Goal: Task Accomplishment & Management: Manage account settings

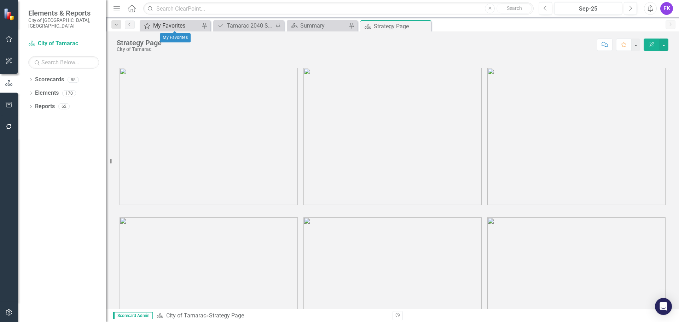
click at [169, 25] on div "My Favorites" at bounding box center [176, 25] width 47 height 9
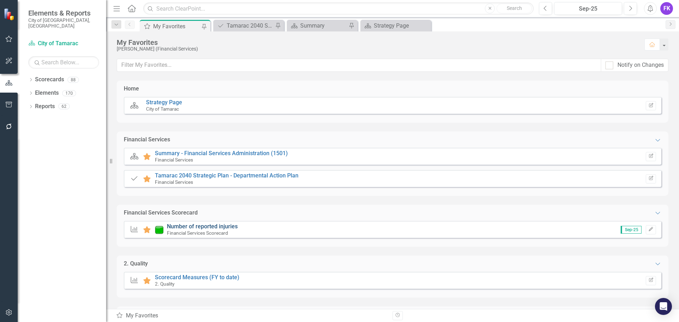
click at [190, 226] on link "Number of reported injuries" at bounding box center [202, 226] width 71 height 7
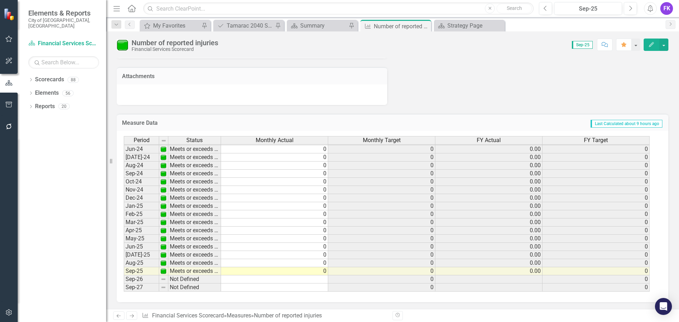
scroll to position [521, 0]
click at [186, 25] on div "My Favorites" at bounding box center [176, 25] width 47 height 9
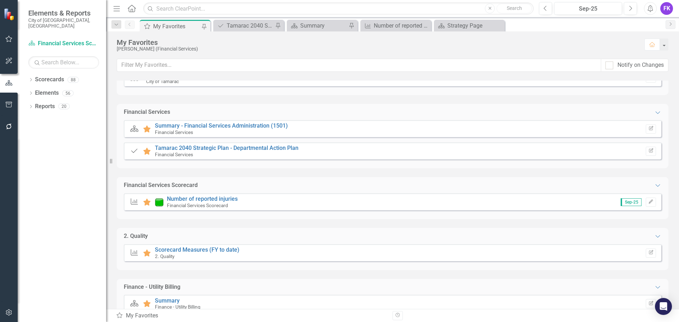
scroll to position [99, 0]
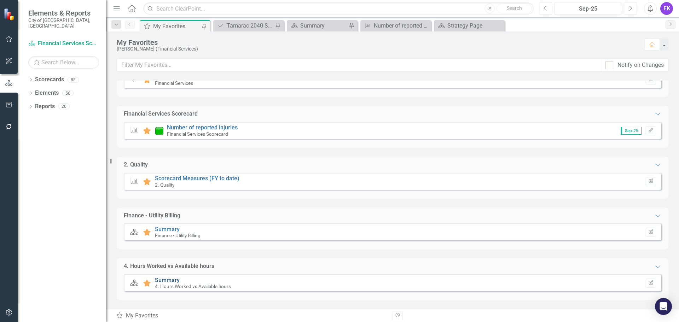
click at [162, 281] on link "Summary" at bounding box center [167, 280] width 25 height 7
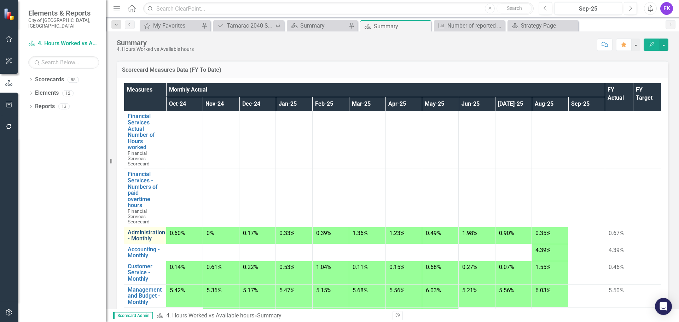
scroll to position [56, 0]
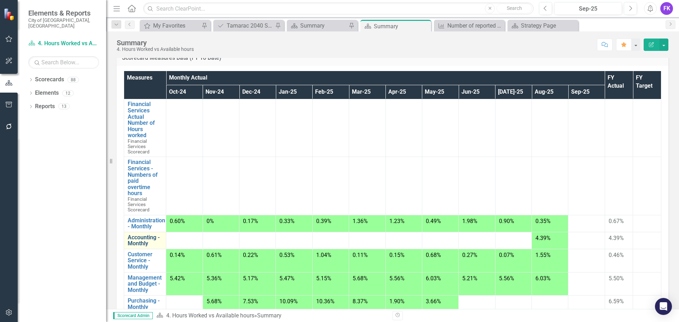
click at [143, 238] on link "Accounting - Monthly" at bounding box center [145, 240] width 35 height 12
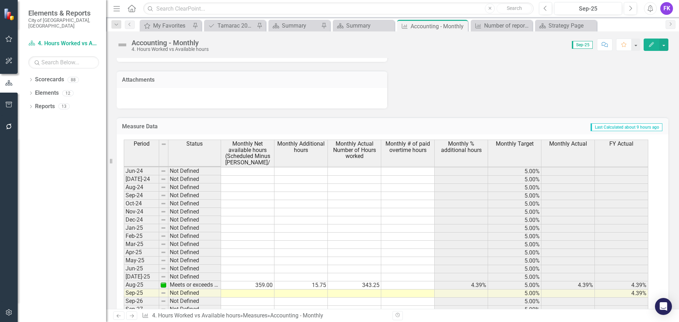
scroll to position [614, 0]
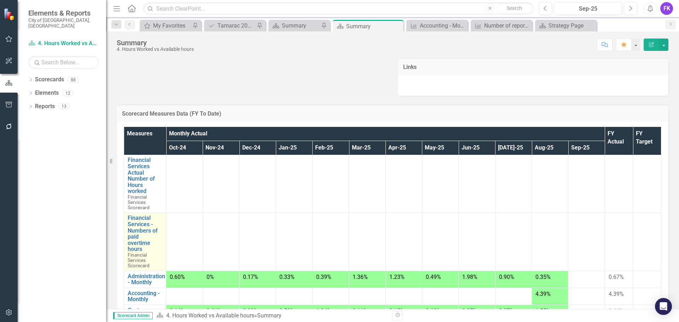
scroll to position [126, 0]
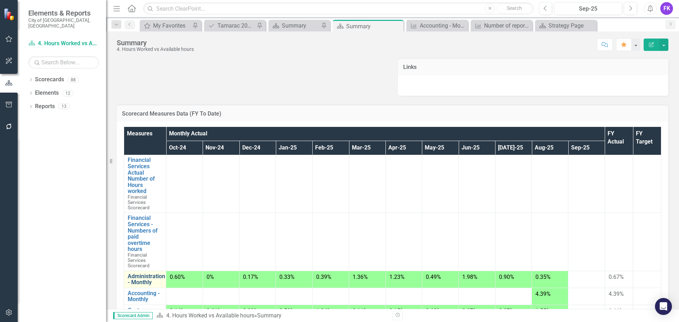
click at [143, 281] on link "Administration - Monthly" at bounding box center [146, 279] width 37 height 12
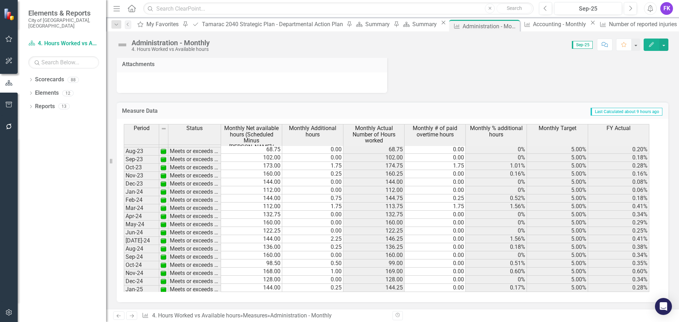
scroll to position [260, 0]
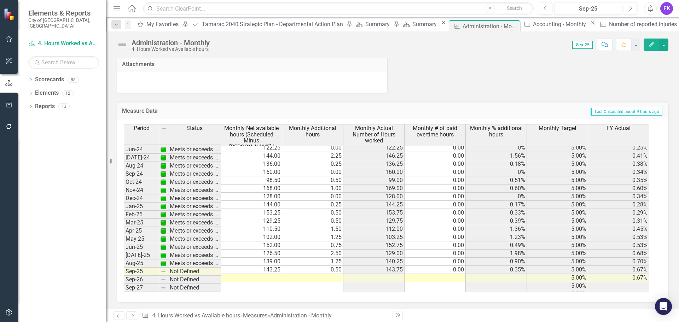
click at [270, 274] on td at bounding box center [251, 278] width 61 height 8
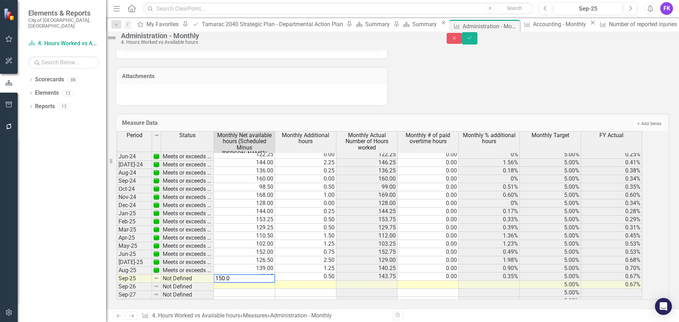
type textarea "150.00"
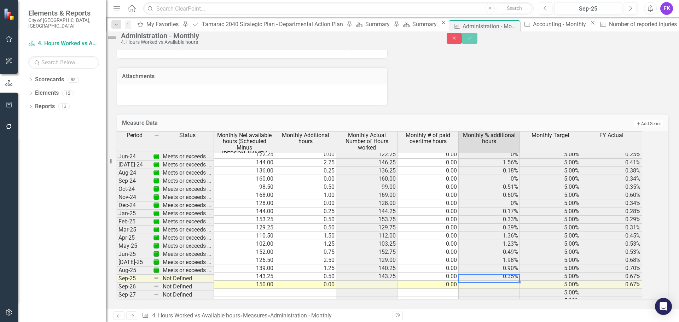
type textarea "0.00"
click at [473, 40] on icon "Save" at bounding box center [469, 38] width 6 height 5
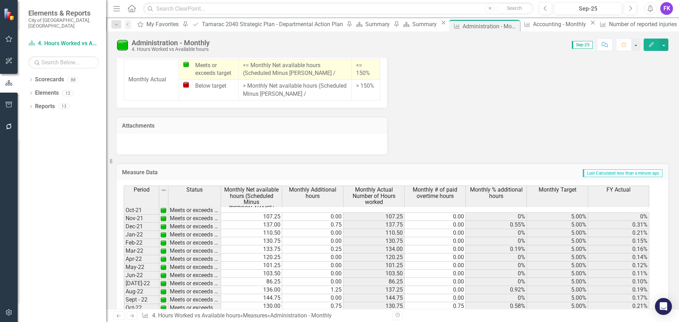
scroll to position [608, 0]
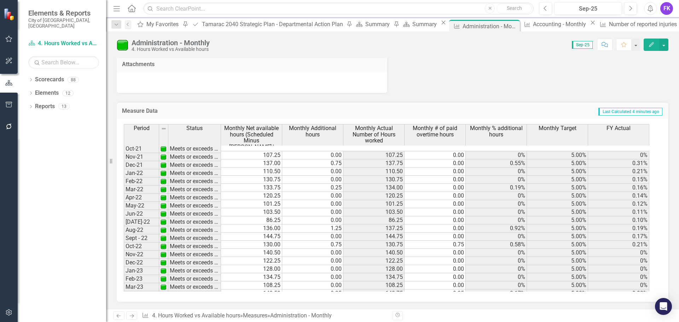
click at [218, 27] on div "Tamarac 2040 Strategic Plan - Departmental Action Plan" at bounding box center [273, 24] width 143 height 9
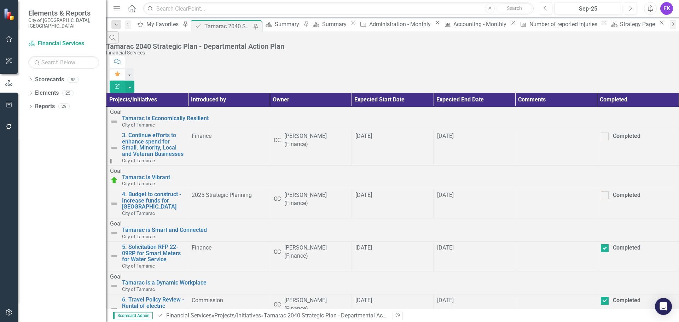
scroll to position [19, 0]
click at [517, 130] on td at bounding box center [556, 148] width 82 height 36
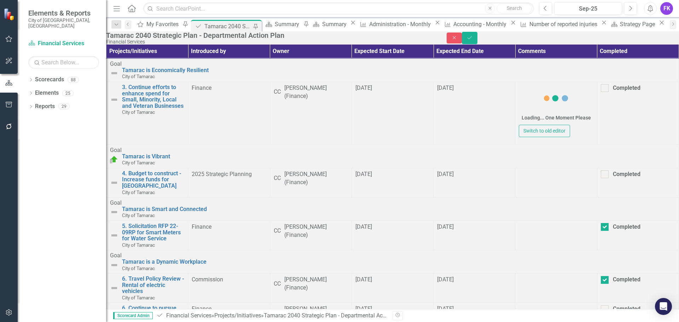
click at [522, 90] on div "Loading... One Moment Please" at bounding box center [556, 104] width 69 height 41
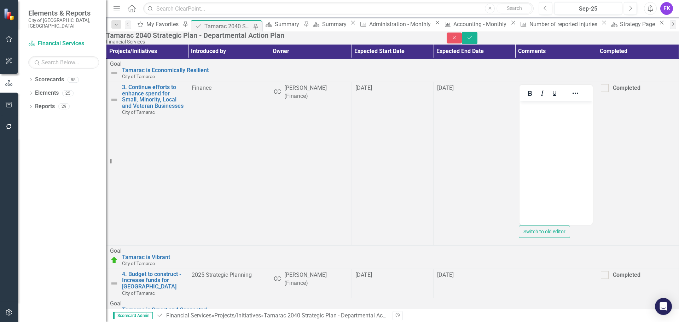
scroll to position [0, 0]
click at [546, 112] on body "Rich Text Area. Press ALT-0 for help." at bounding box center [556, 155] width 73 height 106
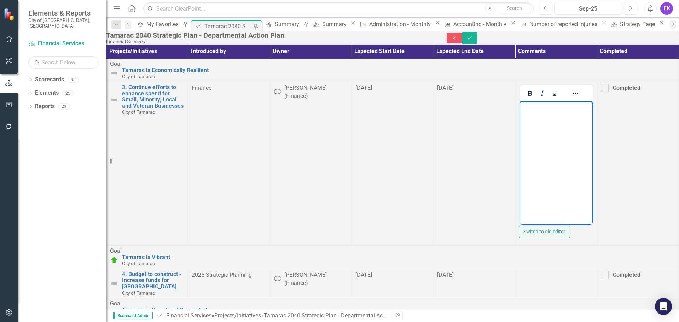
click at [550, 114] on body "Rich Text Area. Press ALT-0 for help." at bounding box center [556, 155] width 73 height 106
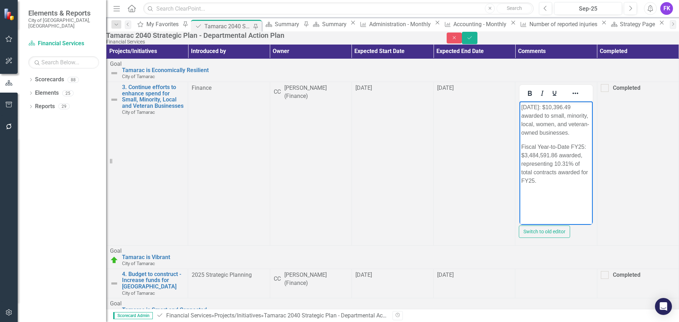
click at [531, 191] on p "Rich Text Area. Press ALT-0 for help." at bounding box center [555, 195] width 69 height 8
drag, startPoint x: 657, startPoint y: 161, endPoint x: 522, endPoint y: 161, distance: 135.1
click at [522, 191] on p "TOTAL LOCAL, CBE, M/WBE & VETERAN SPEND:" at bounding box center [555, 203] width 69 height 25
click at [550, 98] on icon "Underline" at bounding box center [554, 93] width 8 height 8
click at [591, 191] on p "TOTAL LOCAL, CBE, M/WBE & VETERAN SPEND:" at bounding box center [555, 203] width 69 height 25
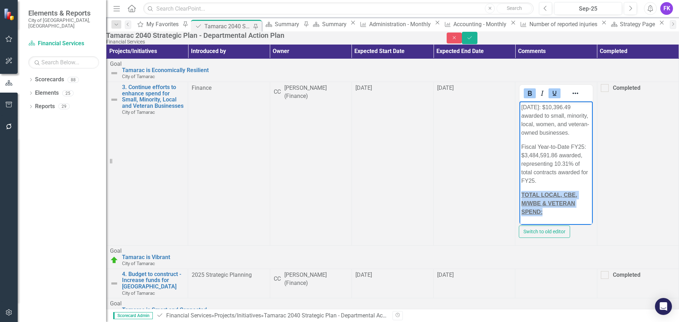
drag, startPoint x: 656, startPoint y: 160, endPoint x: 519, endPoint y: 156, distance: 137.6
click at [520, 156] on html "[DATE]: $10,396.49 awarded to small, minority, local, women, and veteran-owned …" at bounding box center [556, 170] width 73 height 137
click at [550, 98] on icon "Underline" at bounding box center [554, 93] width 8 height 8
click at [577, 192] on strong "TOTAL LOCAL, CBE, M/WBE & VETERAN SPEND:" at bounding box center [549, 203] width 56 height 23
click at [591, 191] on p "TOTAL LOCAL, CBE, M/WBE & VETERAN SPEND-" at bounding box center [555, 203] width 69 height 25
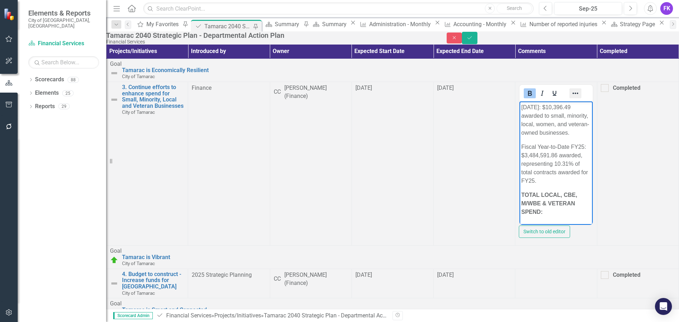
click at [571, 98] on icon "Reveal or hide additional toolbar items" at bounding box center [575, 93] width 8 height 8
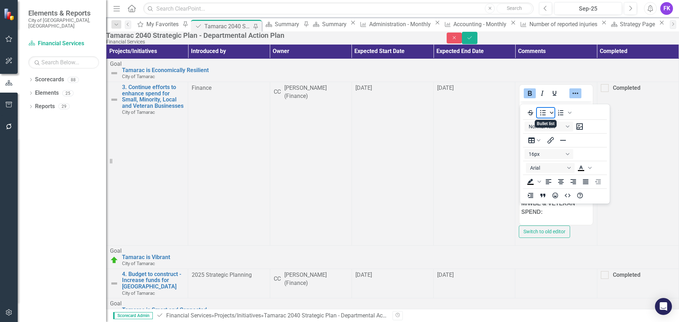
click at [551, 114] on icon "Bullet list" at bounding box center [552, 113] width 4 height 4
click at [554, 129] on div "Default" at bounding box center [550, 131] width 20 height 20
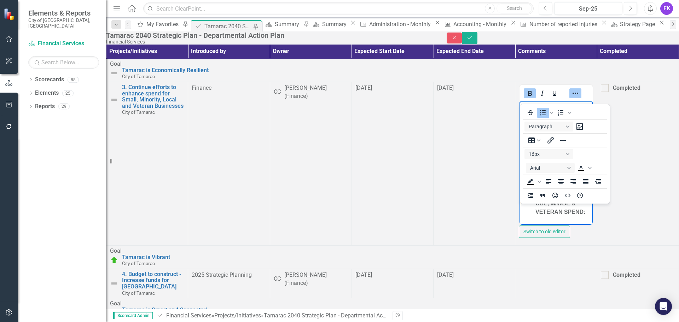
click at [560, 191] on li "TOTAL LOCAL, CBE, M/WBE & VETERAN SPEND:" at bounding box center [562, 203] width 55 height 25
click at [544, 191] on body "[DATE]: $10,396.49 awarded to small, minority, local, women, and veteran-owned …" at bounding box center [556, 178] width 73 height 153
click at [543, 189] on body "[DATE]: $10,396.49 awarded to small, minority, local, women, and veteran-owned …" at bounding box center [556, 178] width 73 height 153
click at [571, 98] on icon "Reveal or hide additional toolbar items" at bounding box center [575, 93] width 8 height 8
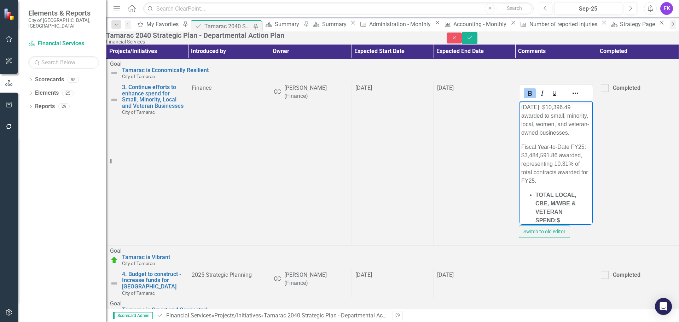
drag, startPoint x: 556, startPoint y: 168, endPoint x: 560, endPoint y: 168, distance: 3.9
click at [557, 192] on strong "TOTAL LOCAL, CBE, M/WBE & VETERAN SPEND: $ 3,484,591.86" at bounding box center [555, 212] width 41 height 40
click at [574, 192] on strong "TOTAL LOCAL, CBE, M/WBE & VETERAN SPEND - $ 3,484,591.86" at bounding box center [559, 207] width 49 height 31
click at [591, 191] on li "TOTAL LOCAL, CBE, M/WBE & VETERAN SPEND - $3,484,591.86" at bounding box center [562, 208] width 55 height 34
click at [547, 225] on li "Rich Text Area. Press ALT-0 for help." at bounding box center [562, 229] width 55 height 8
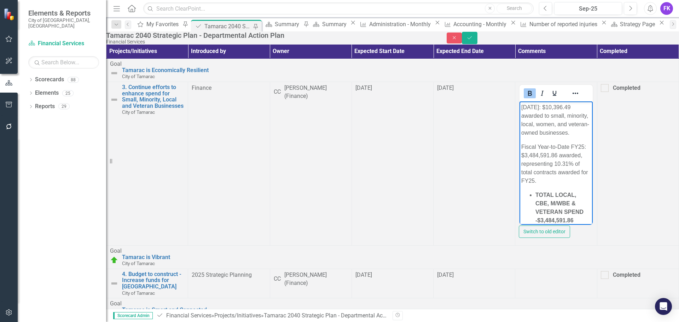
click at [591, 225] on li "TOTAL SPEND FY 25" at bounding box center [562, 233] width 55 height 17
drag, startPoint x: 598, startPoint y: 179, endPoint x: 534, endPoint y: 160, distance: 67.1
click at [534, 191] on ul "TOTAL LOCAL, CBE, M/WBE & VETERAN SPEND - $3,484,591.86 TOTAL SPEND FY 25" at bounding box center [555, 216] width 69 height 51
click at [535, 231] on p "TOTAL SPEND FY 25 - $33,808,781.62" at bounding box center [562, 239] width 55 height 17
click at [571, 96] on icon "Reveal or hide additional toolbar items" at bounding box center [575, 93] width 8 height 8
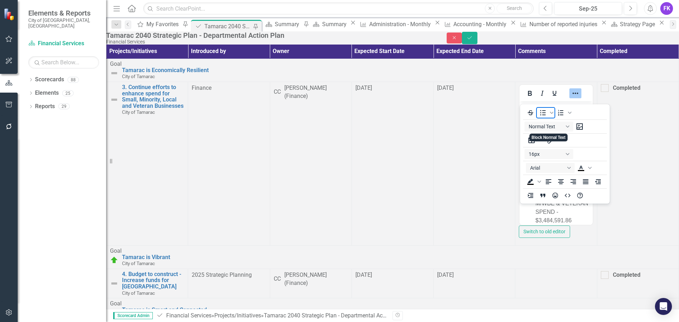
click at [544, 114] on icon "Bullet list" at bounding box center [543, 113] width 8 height 8
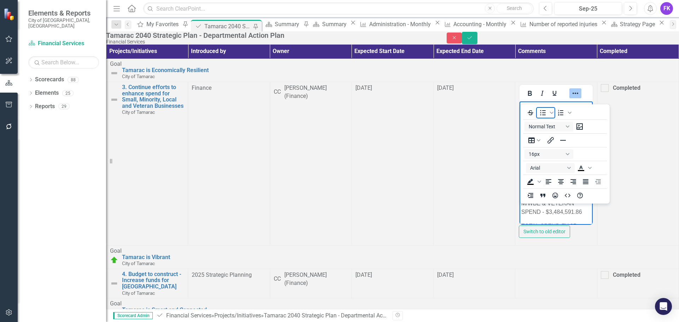
click at [540, 111] on icon "Bullet list" at bounding box center [543, 113] width 8 height 8
click at [530, 245] on p "Rich Text Area. Press ALT-0 for help." at bounding box center [555, 249] width 69 height 8
click at [571, 98] on icon "Reveal or hide additional toolbar items" at bounding box center [575, 93] width 8 height 8
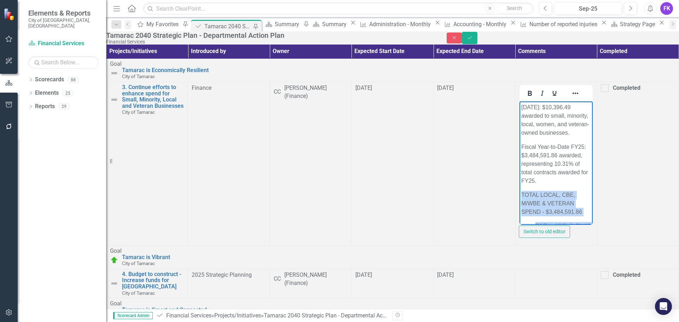
drag, startPoint x: 616, startPoint y: 197, endPoint x: 988, endPoint y: 270, distance: 379.9
click at [522, 191] on p "TOTAL LOCAL, CBE, M/WBE & VETERAN SPEND - $3,484,591.86" at bounding box center [555, 203] width 69 height 25
click at [571, 98] on icon "Reveal or hide additional toolbar items" at bounding box center [575, 93] width 8 height 8
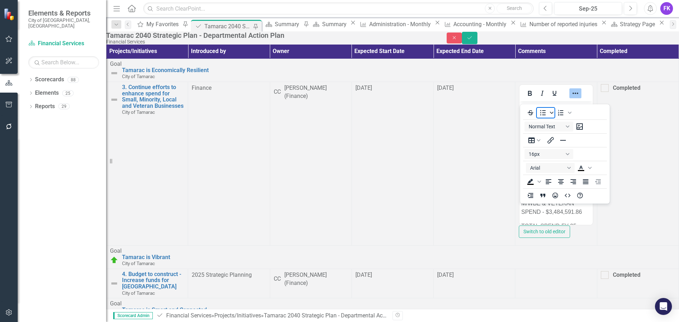
click at [552, 112] on icon "Bullet list" at bounding box center [552, 113] width 4 height 4
click at [550, 131] on div "Default" at bounding box center [550, 131] width 20 height 20
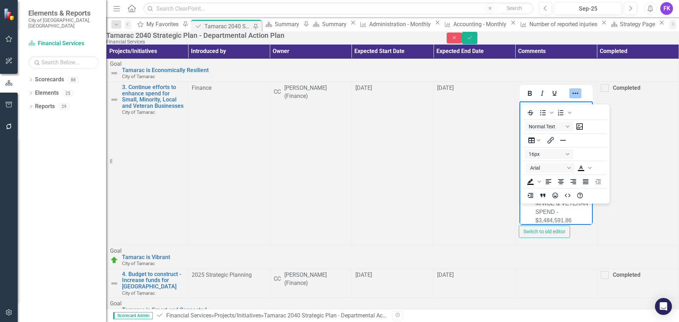
click at [544, 110] on icon "Bullet list" at bounding box center [543, 113] width 8 height 8
click at [521, 205] on p "% Of CBE Vendor Spend - 1.14%" at bounding box center [555, 213] width 69 height 17
click at [543, 112] on icon "Bullet list" at bounding box center [543, 113] width 8 height 8
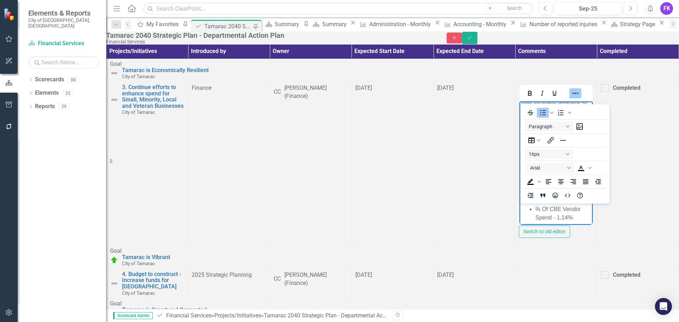
click at [535, 191] on p "Rich Text Area. Press ALT-0 for help." at bounding box center [555, 195] width 69 height 8
click at [552, 177] on p "Rich Text Area. Press ALT-0 for help." at bounding box center [555, 185] width 69 height 17
drag, startPoint x: 521, startPoint y: 147, endPoint x: 551, endPoint y: 132, distance: 34.3
click at [521, 147] on body "[DATE]: $10,396.49 awarded to small, minority, local, women, and veteran-owned …" at bounding box center [556, 263] width 73 height 465
click at [544, 112] on icon "Bullet list" at bounding box center [543, 112] width 6 height 5
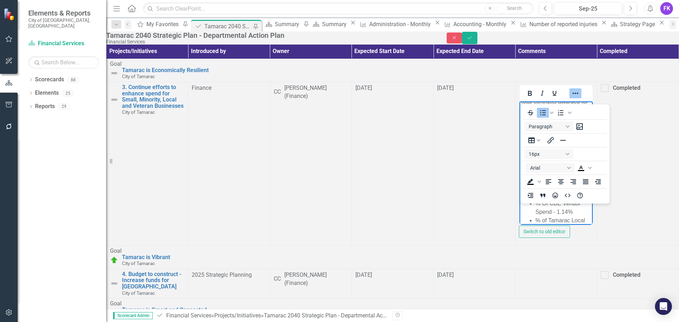
drag, startPoint x: 521, startPoint y: 165, endPoint x: 564, endPoint y: 125, distance: 58.8
click at [521, 165] on body "[DATE]: $10,396.49 awarded to small, minority, local, women, and veteran-owned …" at bounding box center [556, 265] width 73 height 468
click at [541, 113] on icon "Bullet list" at bounding box center [543, 112] width 6 height 5
click at [520, 181] on body "[DATE]: $10,396.49 awarded to small, minority, local, women, and veteran-owned …" at bounding box center [556, 266] width 73 height 470
click at [541, 115] on icon "Bullet list" at bounding box center [543, 112] width 6 height 5
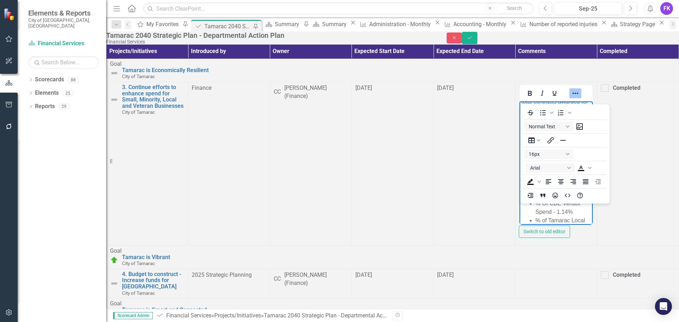
click at [521, 192] on body "[DATE]: $10,396.49 awarded to small, minority, local, women, and veteran-owned …" at bounding box center [556, 267] width 73 height 473
click at [541, 116] on icon "Bullet list" at bounding box center [543, 113] width 8 height 8
click at [521, 322] on p "Total Percent - 13.02%" at bounding box center [555, 328] width 69 height 8
click at [541, 114] on icon "Bullet list" at bounding box center [543, 113] width 8 height 8
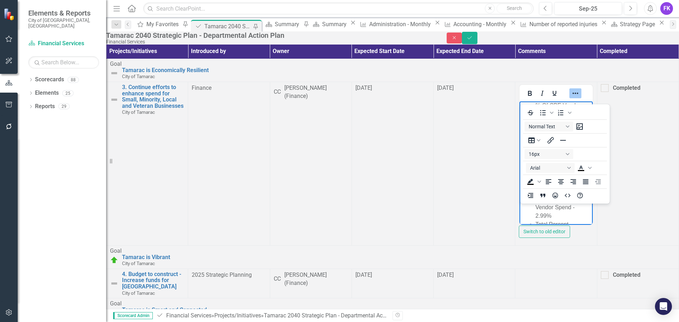
click at [521, 319] on p "% Minority Asian Spend - 1.81%" at bounding box center [555, 327] width 69 height 17
click at [542, 114] on icon "Bullet list" at bounding box center [543, 113] width 8 height 8
click at [521, 185] on body "[DATE]: $10,396.49 awarded to small, minority, local, women, and veteran-owned …" at bounding box center [556, 172] width 73 height 479
click at [542, 114] on icon "Bullet list" at bounding box center [543, 113] width 8 height 8
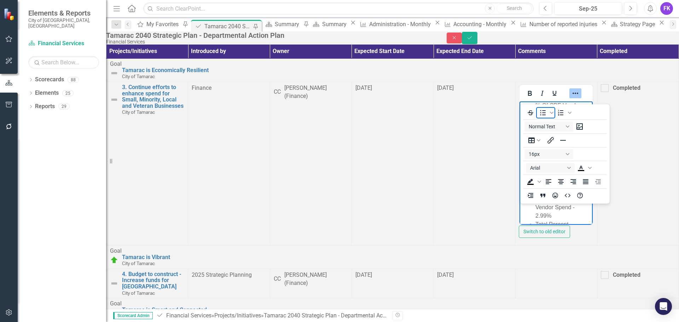
click at [544, 111] on icon "Bullet list" at bounding box center [543, 113] width 8 height 8
click at [535, 291] on p "TOTAL MINORITY SPEND FY25" at bounding box center [555, 303] width 69 height 25
click at [573, 94] on icon "Reveal or hide additional toolbar items" at bounding box center [576, 93] width 6 height 1
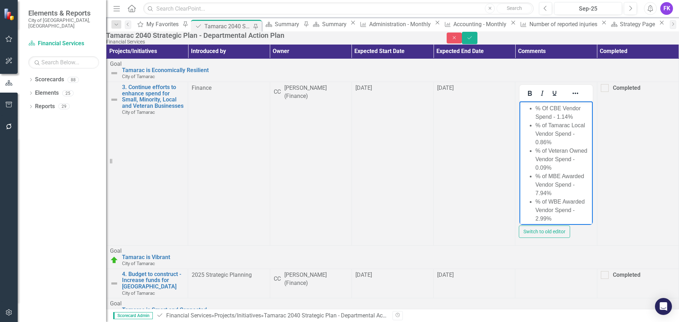
click at [547, 291] on p "TOTAL MINORITY SPEND FY25" at bounding box center [555, 303] width 69 height 25
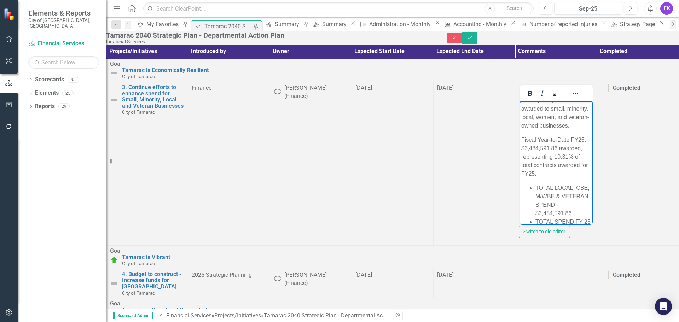
scroll to position [0, 0]
drag, startPoint x: 592, startPoint y: 178, endPoint x: 534, endPoint y: 163, distance: 59.3
click at [536, 225] on li "TOTAL SPEND FY 25 - $33,808,781.62" at bounding box center [562, 233] width 55 height 17
click at [528, 96] on icon "Bold" at bounding box center [530, 93] width 4 height 5
drag, startPoint x: 556, startPoint y: 168, endPoint x: 536, endPoint y: 159, distance: 22.2
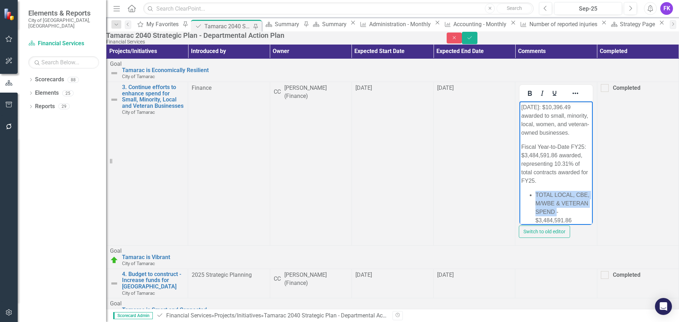
click at [536, 191] on li "TOTAL LOCAL, CBE, M/WBE & VETERAN SPEND - $3,484,591.86" at bounding box center [562, 208] width 55 height 34
click at [528, 96] on icon "Bold" at bounding box center [530, 93] width 4 height 5
click at [555, 270] on li "% Of CBE Vendor Spend - 1.14%" at bounding box center [562, 278] width 55 height 17
click at [538, 248] on p "Rich Text Area. Press ALT-0 for help." at bounding box center [555, 256] width 69 height 17
click at [549, 225] on li "TOTAL SPEND FY 25 - $33,808,781.62" at bounding box center [562, 242] width 55 height 34
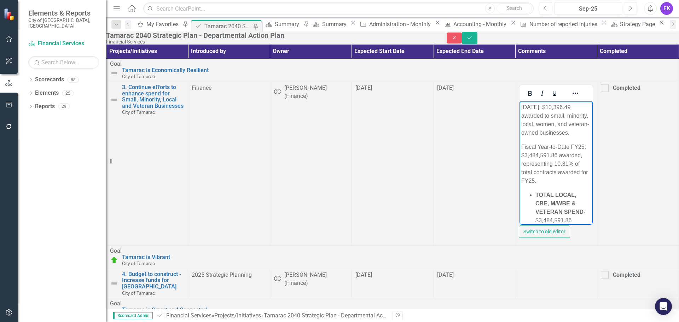
click at [538, 195] on body "[DATE]: $10,396.49 awarded to small, minority, local, women, and veteran-owned …" at bounding box center [556, 324] width 73 height 445
click at [531, 191] on ul "TOTAL LOCAL, CBE, M/WBE & VETERAN SPEND - $3,484,591.86 TOTAL SPEND FY 25 - $33…" at bounding box center [555, 220] width 69 height 59
click at [552, 192] on body "[DATE]: $10,396.49 awarded to small, minority, local, women, and veteran-owned …" at bounding box center [556, 324] width 73 height 445
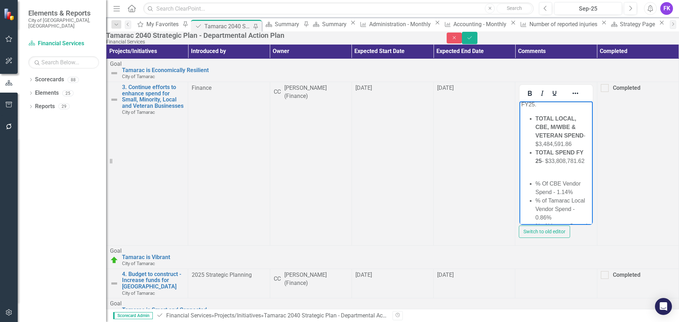
scroll to position [35, 0]
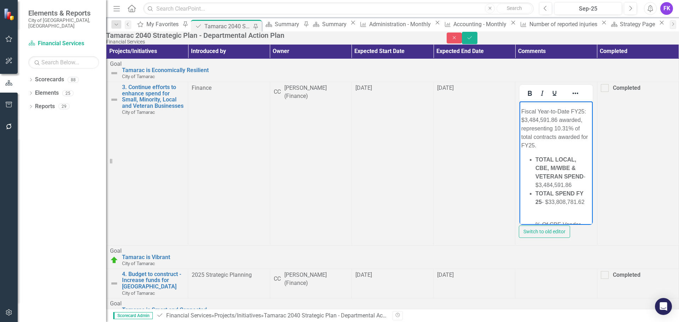
click at [591, 190] on li "TOTAL SPEND FY 25 - $33,808,781.62" at bounding box center [562, 202] width 55 height 25
click at [537, 157] on body "[DATE]: $10,396.49 awarded to small, minority, local, women, and veteran-owned …" at bounding box center [556, 288] width 73 height 445
click at [571, 98] on icon "Reveal or hide additional toolbar items" at bounding box center [575, 93] width 8 height 8
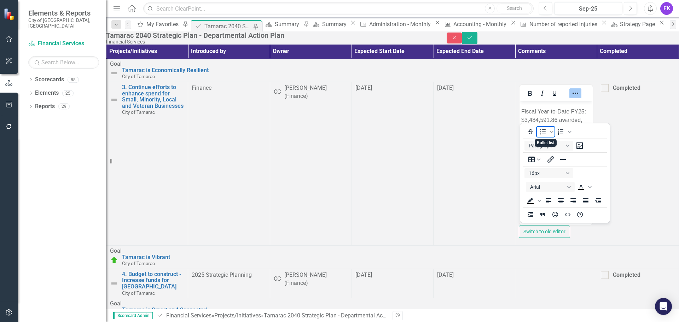
click at [544, 131] on icon "Bullet list" at bounding box center [543, 132] width 8 height 8
click at [543, 131] on icon "Bullet list" at bounding box center [543, 132] width 8 height 8
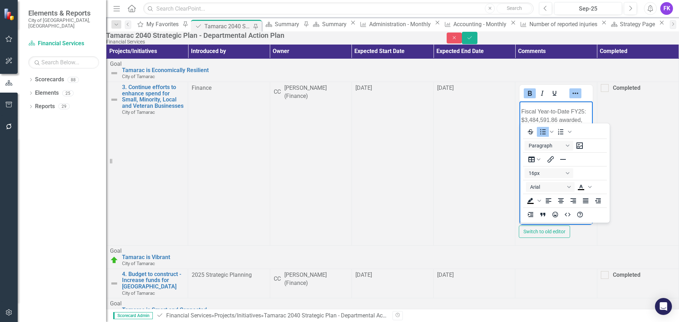
click at [529, 156] on ul "TOTAL LOCAL, CBE, M/WBE & VETERAN SPEND - $3,484,591.86 TOTAL SPEND FY 25 - $33…" at bounding box center [555, 249] width 69 height 187
click at [545, 129] on icon "Bullet list" at bounding box center [543, 131] width 6 height 5
click at [541, 132] on icon "Bullet list" at bounding box center [543, 131] width 6 height 5
click at [552, 190] on li "TOTAL SPEND FY 25 - $33,808,781.62" at bounding box center [562, 198] width 55 height 17
click at [571, 98] on icon "Reveal or hide additional toolbar items" at bounding box center [575, 93] width 8 height 8
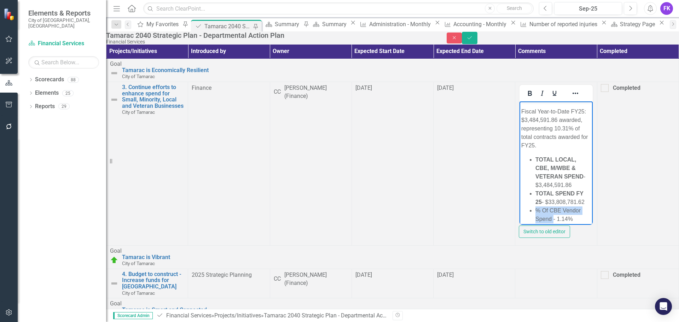
drag, startPoint x: 596, startPoint y: 160, endPoint x: 534, endPoint y: 160, distance: 61.5
click at [534, 160] on ul "TOTAL LOCAL, CBE, M/WBE & VETERAN SPEND - $3,484,591.86 TOTAL SPEND FY 25 - $33…" at bounding box center [555, 249] width 69 height 187
click at [526, 98] on icon "Bold" at bounding box center [530, 93] width 8 height 8
drag, startPoint x: 624, startPoint y: 166, endPoint x: 536, endPoint y: 170, distance: 87.8
click at [536, 224] on li "% of Tamarac Local Vendor Spend - 0.86%" at bounding box center [562, 236] width 55 height 25
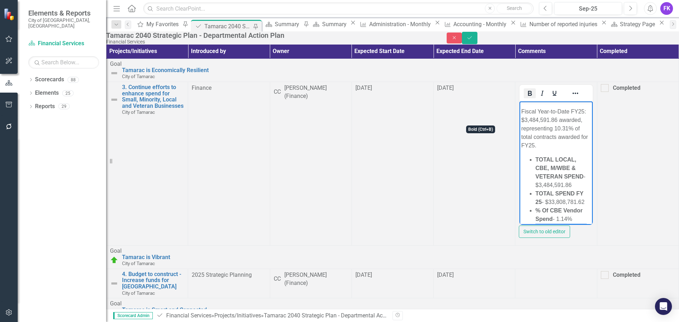
click at [528, 96] on icon "Bold" at bounding box center [530, 93] width 4 height 5
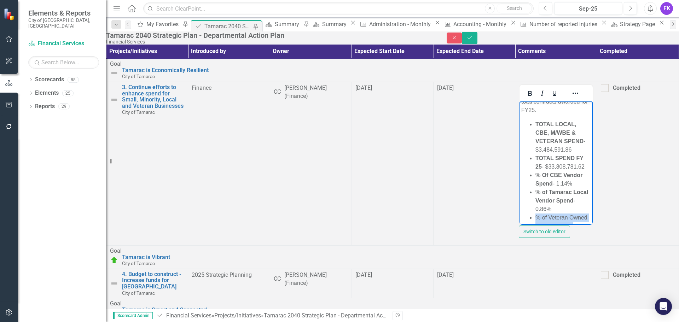
drag, startPoint x: 626, startPoint y: 149, endPoint x: 535, endPoint y: 150, distance: 90.9
click at [535, 150] on ul "TOTAL LOCAL, CBE, M/WBE & VETERAN SPEND - $3,484,591.86 TOTAL SPEND FY 25 - $33…" at bounding box center [555, 213] width 69 height 187
click at [526, 98] on icon "Bold" at bounding box center [530, 93] width 8 height 8
drag, startPoint x: 623, startPoint y: 167, endPoint x: 537, endPoint y: 167, distance: 85.9
click at [537, 239] on li "% of MBE Awarded Vendor Spend - 7.94%" at bounding box center [562, 251] width 55 height 25
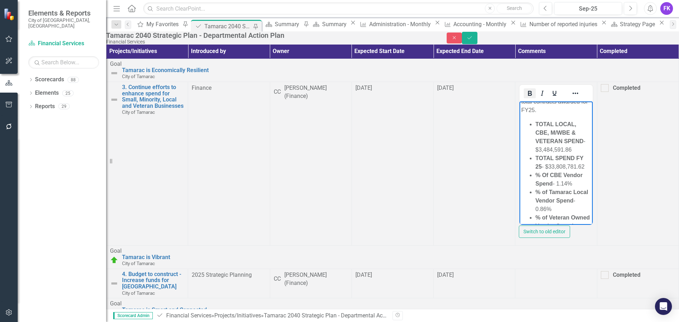
click at [526, 98] on icon "Bold" at bounding box center [530, 93] width 8 height 8
drag, startPoint x: 622, startPoint y: 174, endPoint x: 533, endPoint y: 175, distance: 89.8
click at [533, 175] on ul "TOTAL LOCAL, CBE, M/WBE & VETERAN SPEND - $3,484,591.86 TOTAL SPEND FY 25 - $33…" at bounding box center [555, 213] width 69 height 187
click at [526, 98] on icon "Bold" at bounding box center [530, 93] width 8 height 8
drag, startPoint x: 569, startPoint y: 182, endPoint x: 537, endPoint y: 183, distance: 32.5
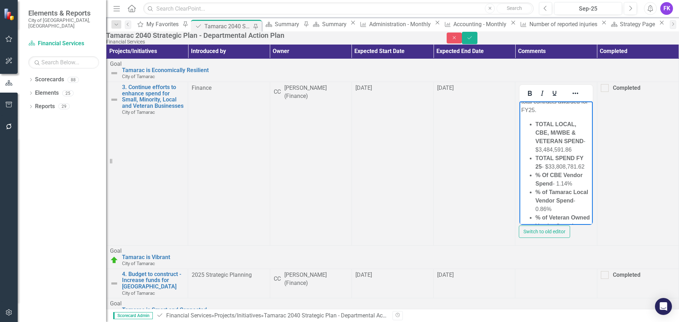
click at [537, 290] on li "Total Percent - 13.02%" at bounding box center [562, 298] width 55 height 17
click at [524, 98] on button "Bold" at bounding box center [530, 93] width 12 height 10
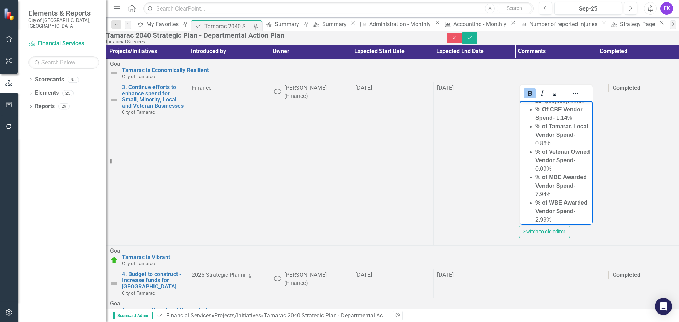
scroll to position [146, 0]
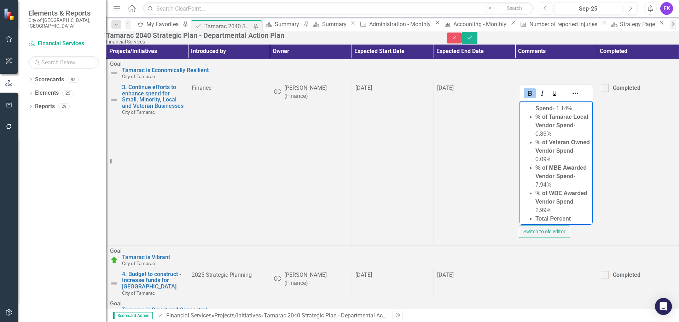
click at [558, 305] on li "% Minority Asian Spend - 1.81%" at bounding box center [562, 313] width 55 height 17
click at [537, 268] on p "Rich Text Area. Press ALT-0 for help." at bounding box center [555, 272] width 69 height 8
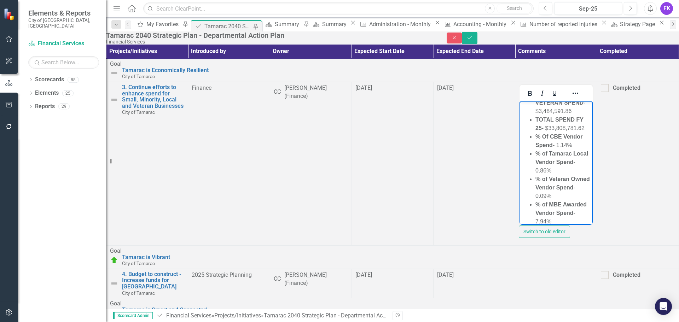
click at [542, 168] on body "[DATE]: $10,396.49 awarded to small, minority, local, women, and veteran-owned …" at bounding box center [556, 184] width 73 height 385
click at [542, 166] on body "[DATE]: $10,396.49 awarded to small, minority, local, women, and veteran-owned …" at bounding box center [556, 184] width 73 height 385
drag, startPoint x: 595, startPoint y: 173, endPoint x: 536, endPoint y: 170, distance: 59.5
click at [536, 297] on li "% Minority Asian Spend - 1.81%" at bounding box center [562, 305] width 55 height 17
click at [524, 98] on button "Bold" at bounding box center [530, 93] width 12 height 10
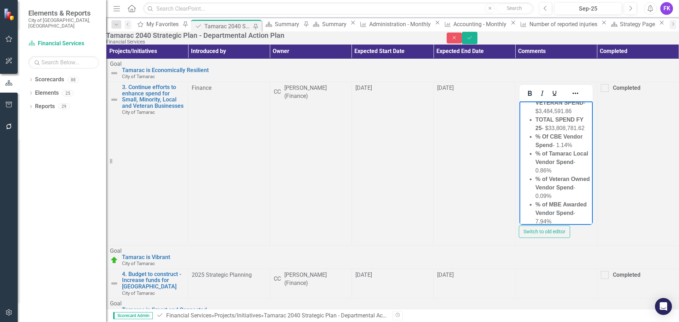
drag, startPoint x: 644, startPoint y: 182, endPoint x: 537, endPoint y: 180, distance: 106.8
click at [537, 314] on li "% Minority Black / [DEMOGRAPHIC_DATA] Spend - 6.46%" at bounding box center [562, 326] width 55 height 25
click at [526, 98] on icon "Bold" at bounding box center [530, 93] width 8 height 8
drag, startPoint x: 603, startPoint y: 198, endPoint x: 536, endPoint y: 199, distance: 67.2
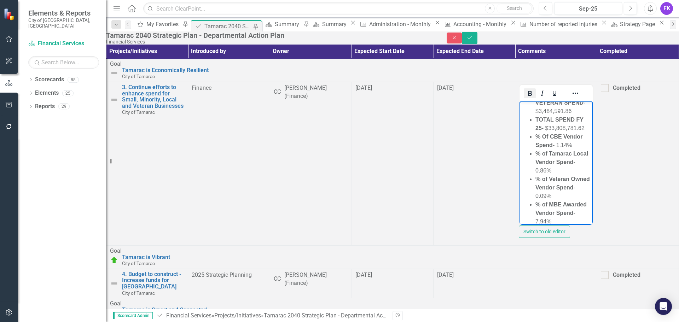
click at [526, 98] on icon "Bold" at bounding box center [530, 93] width 8 height 8
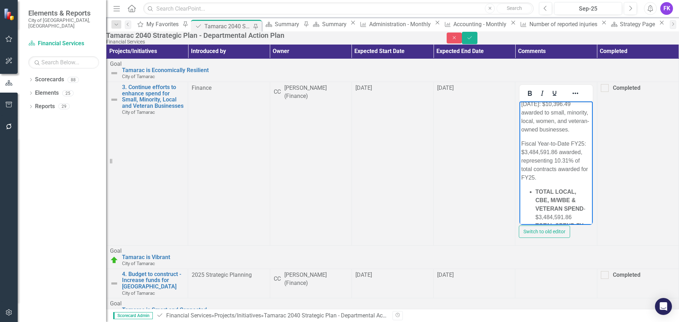
scroll to position [0, 0]
click at [473, 40] on icon "Save" at bounding box center [469, 37] width 6 height 5
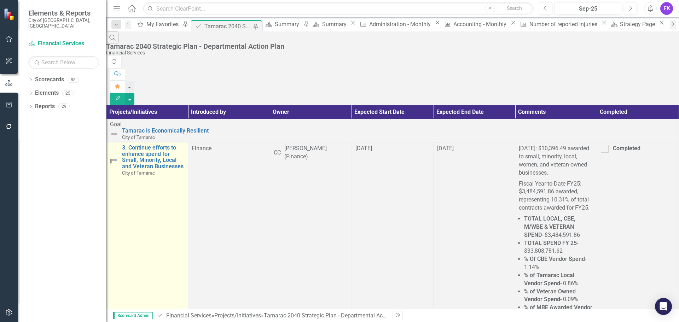
click at [118, 156] on img at bounding box center [114, 160] width 8 height 8
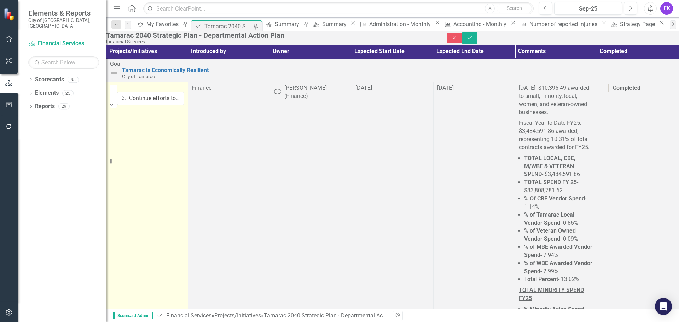
click at [121, 93] on img at bounding box center [117, 89] width 7 height 7
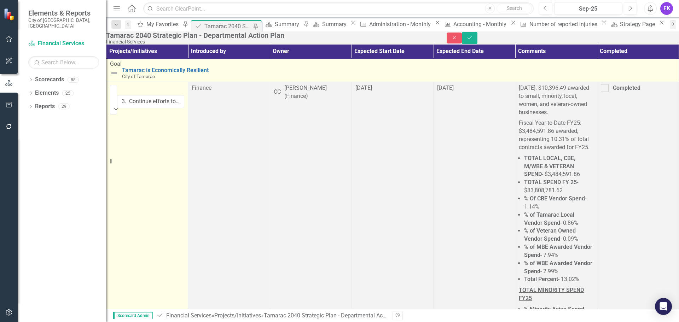
click at [118, 77] on img at bounding box center [114, 73] width 8 height 8
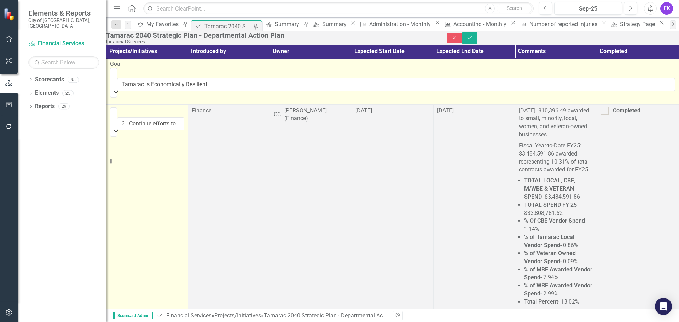
click at [122, 77] on img at bounding box center [118, 73] width 7 height 7
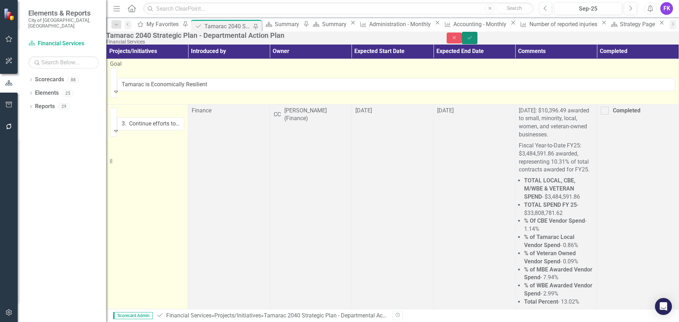
click at [477, 39] on button "Save" at bounding box center [470, 38] width 16 height 12
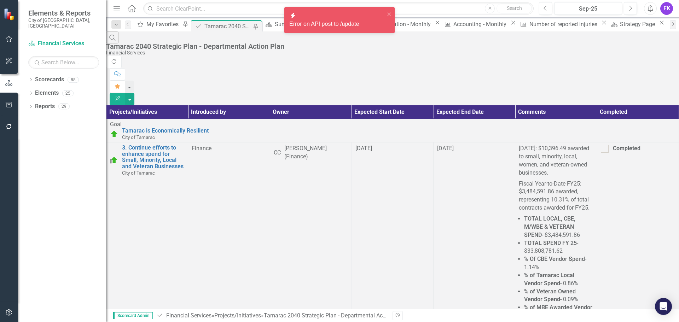
scroll to position [157, 0]
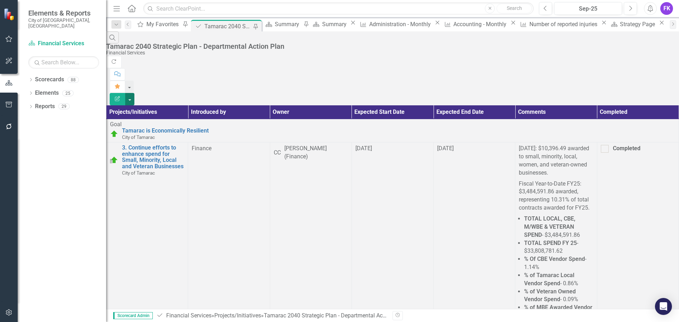
click at [134, 93] on button "button" at bounding box center [129, 99] width 9 height 12
click at [642, 71] on link "PDF Export to PDF" at bounding box center [640, 71] width 56 height 13
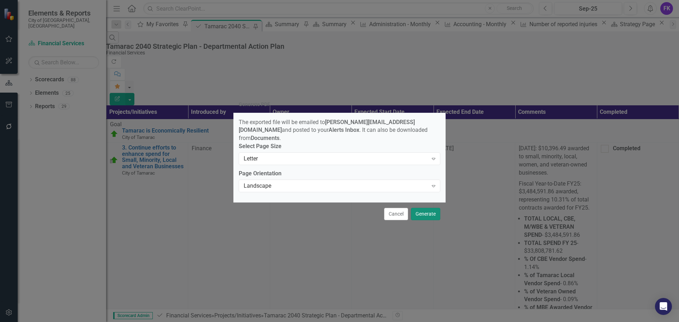
click at [433, 208] on button "Generate" at bounding box center [425, 214] width 29 height 12
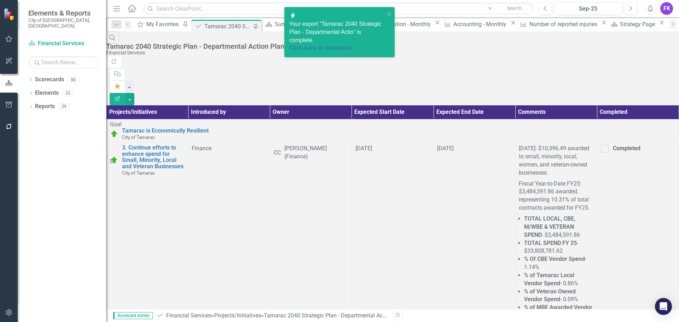
click at [348, 32] on span "Your export "Tamarac 2040 Strategic Plan - Departmental Actio" is complete. Cli…" at bounding box center [336, 36] width 95 height 31
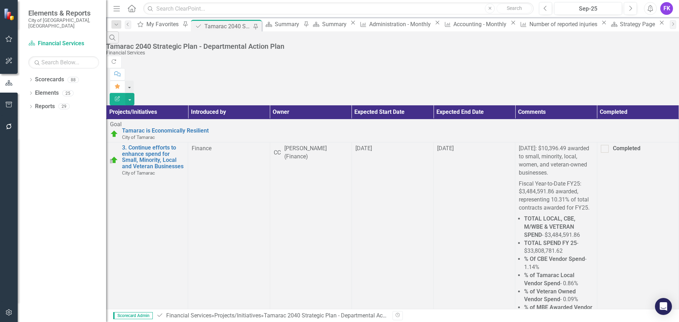
scroll to position [0, 0]
